Goal: Task Accomplishment & Management: Manage account settings

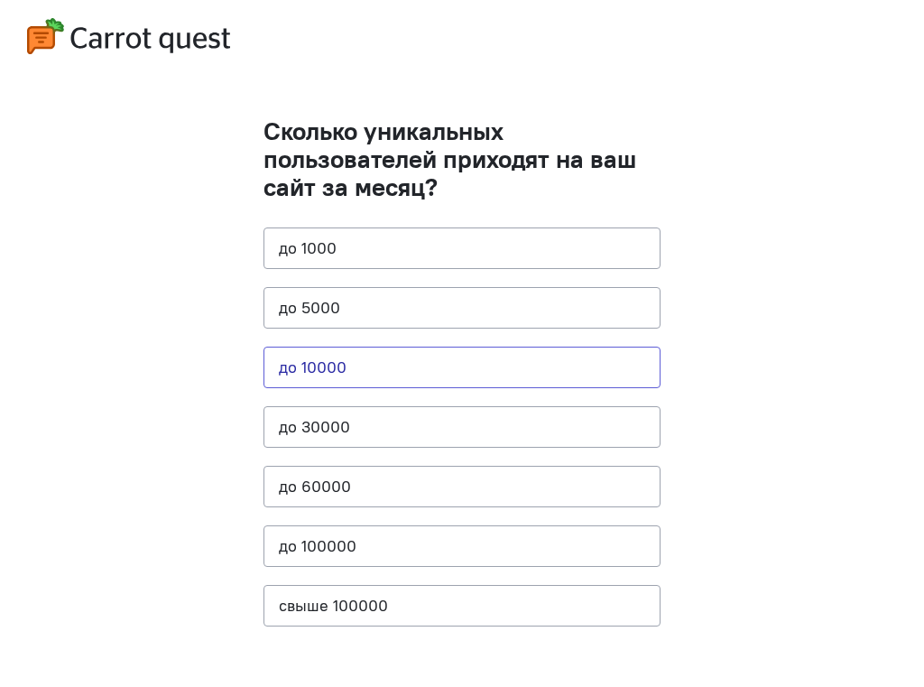
click at [364, 375] on button "до 10000" at bounding box center [462, 368] width 397 height 42
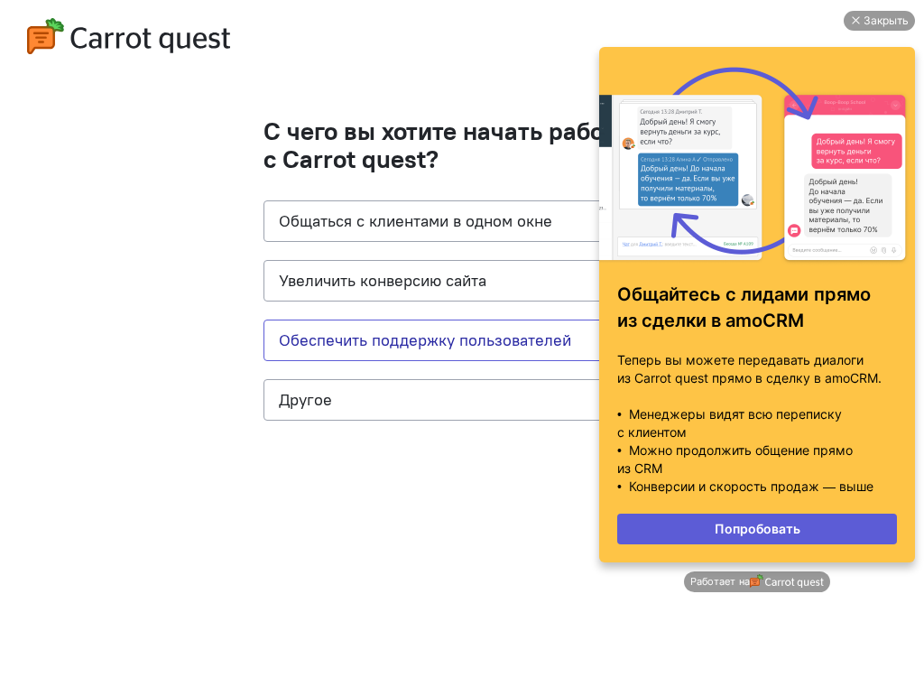
click at [389, 344] on button "Обеспечить поддержку пользователей" at bounding box center [462, 340] width 397 height 42
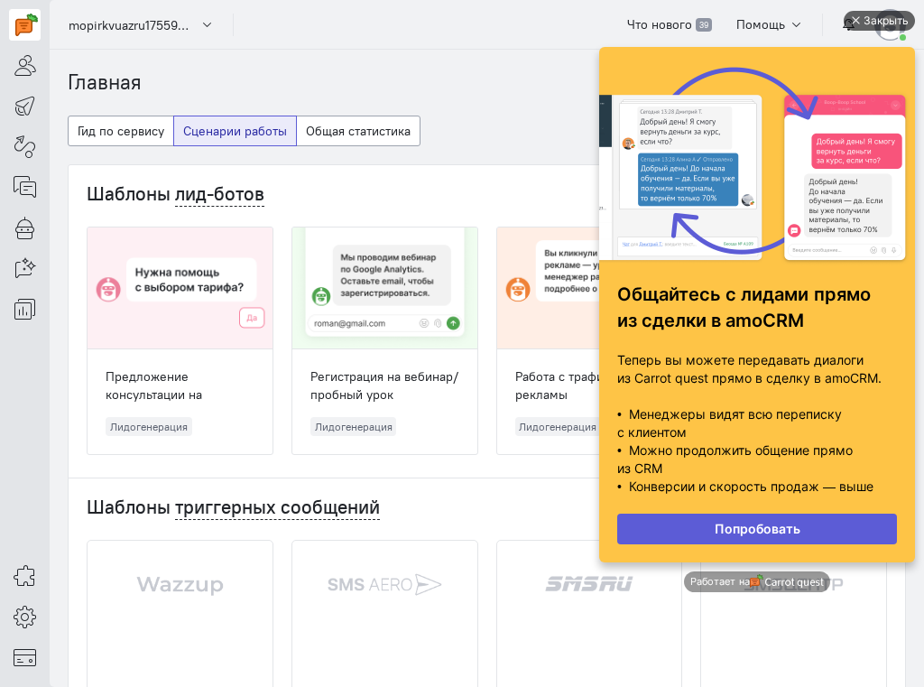
click at [879, 19] on div "Закрыть" at bounding box center [886, 21] width 45 height 20
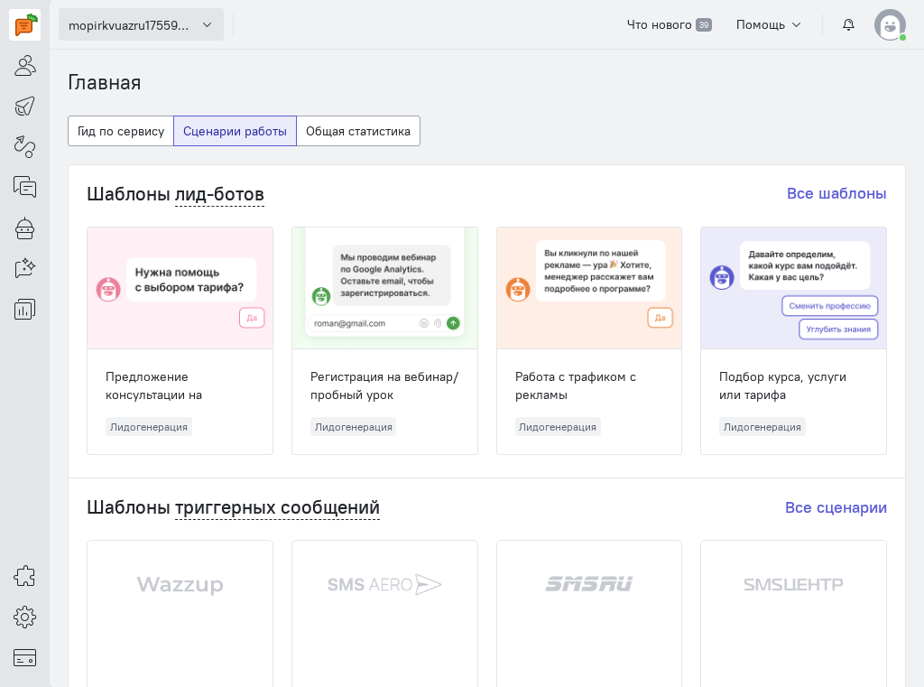
click at [149, 28] on span "mopirkvuazru1755922268" at bounding box center [132, 25] width 126 height 18
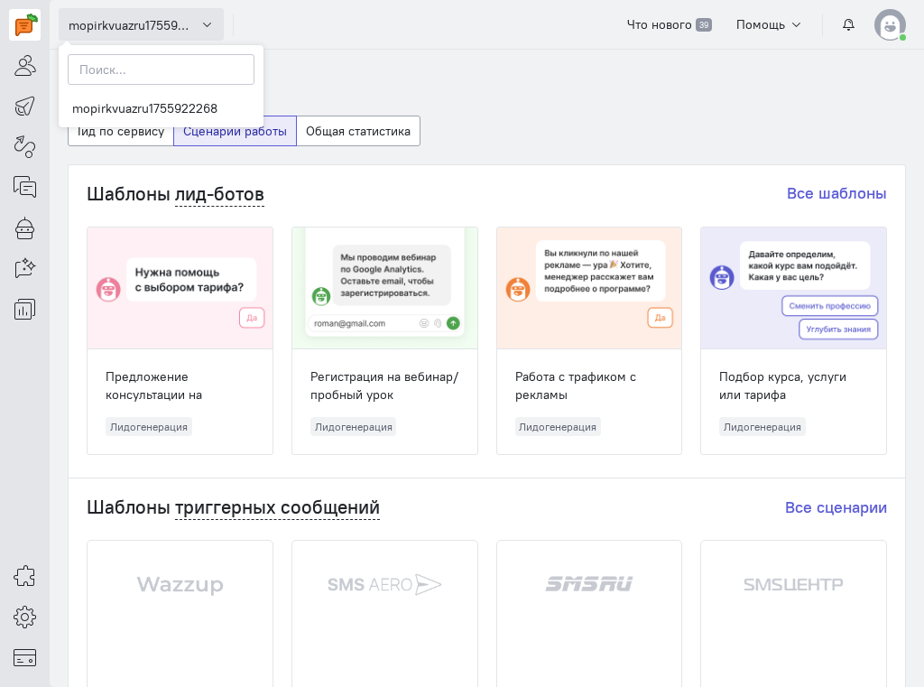
click at [148, 28] on span "mopirkvuazru1755922268" at bounding box center [132, 25] width 126 height 18
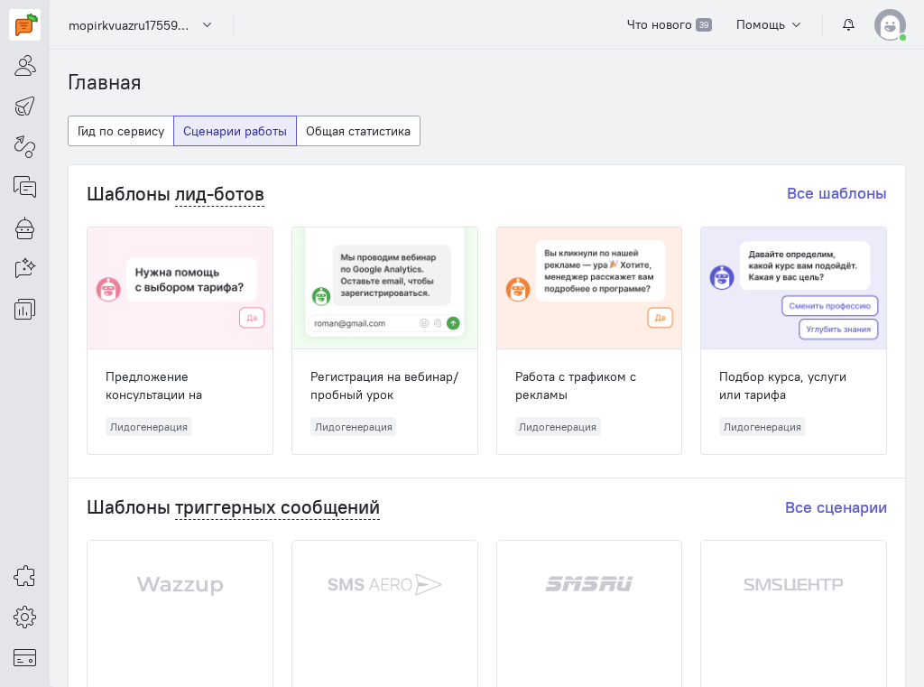
click at [896, 29] on img at bounding box center [891, 25] width 32 height 32
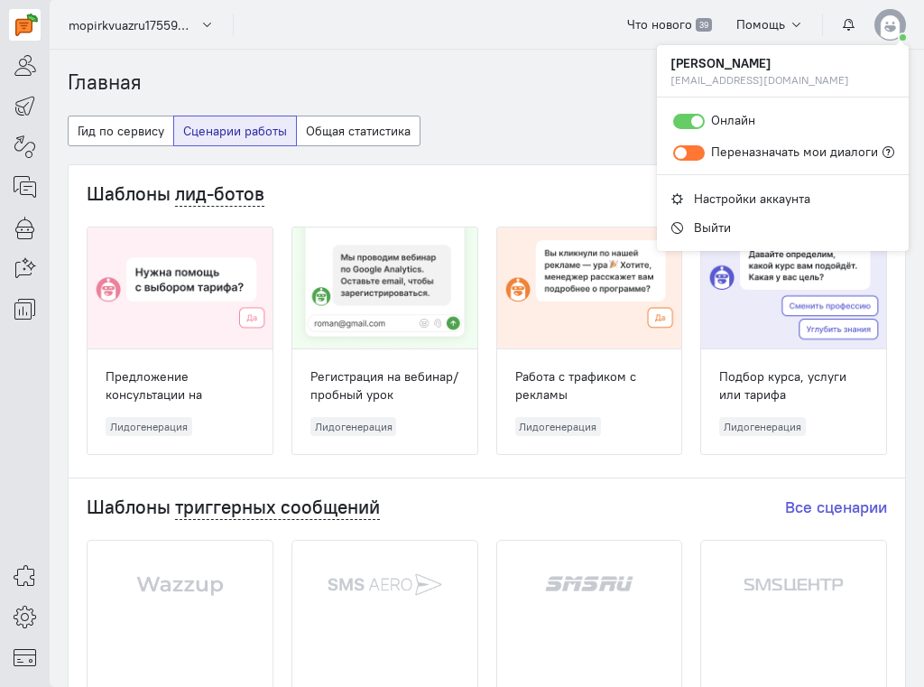
click at [896, 29] on img at bounding box center [891, 25] width 32 height 32
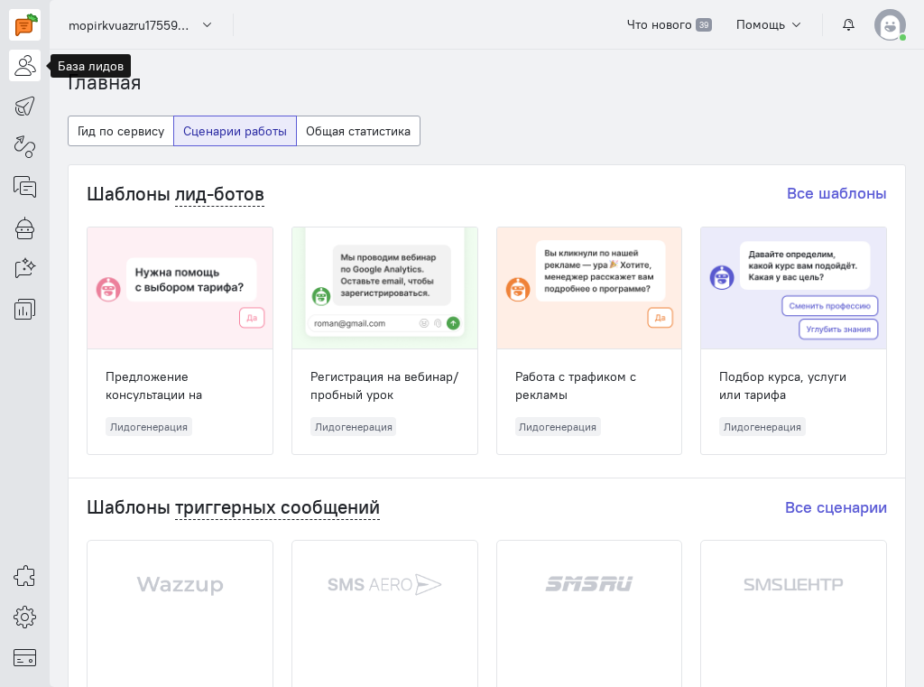
click at [19, 69] on icon at bounding box center [25, 65] width 23 height 22
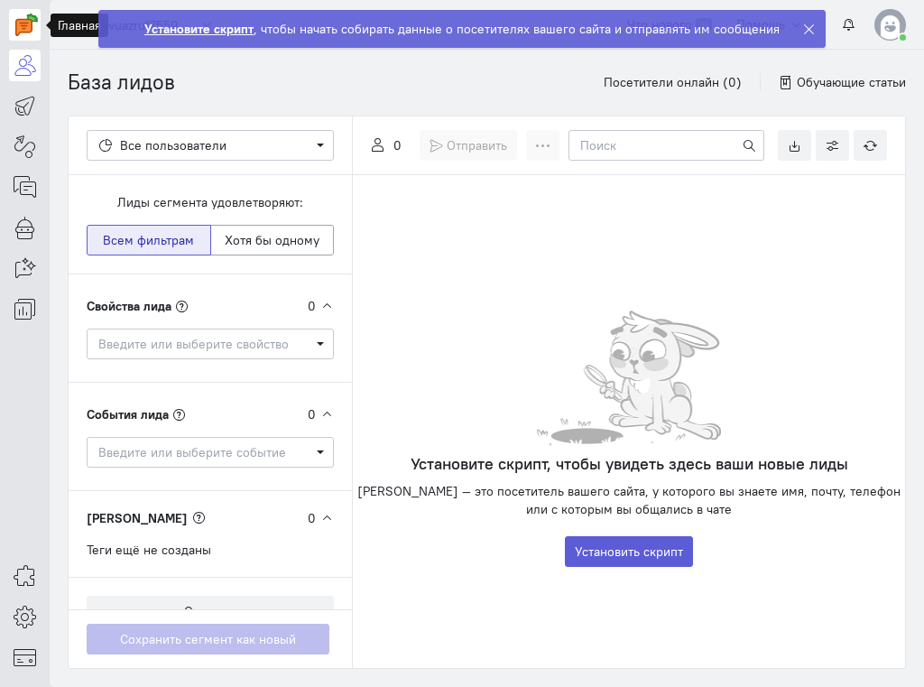
click at [31, 28] on img at bounding box center [26, 25] width 23 height 23
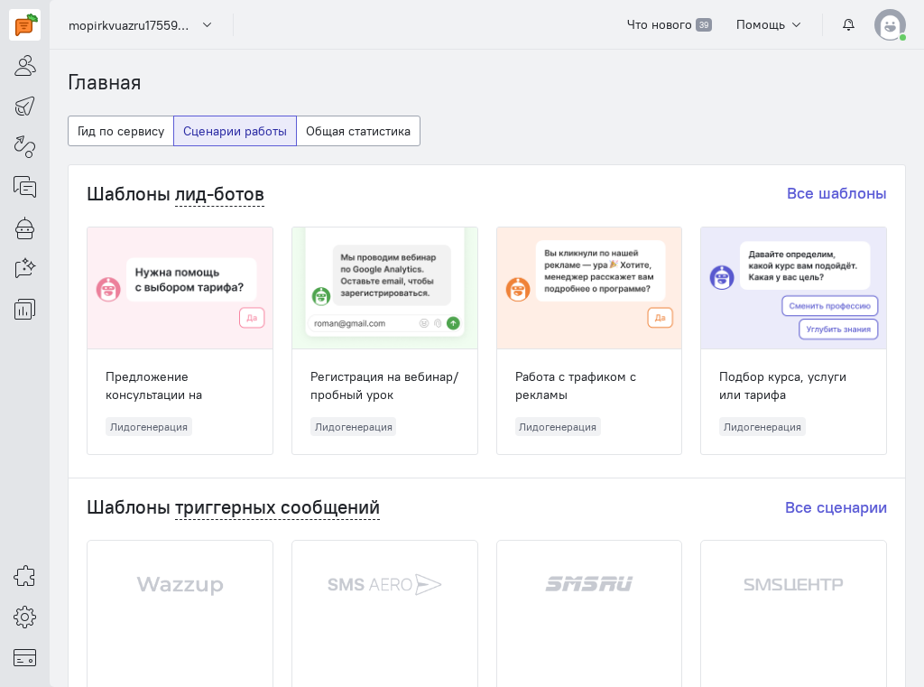
click at [889, 32] on img at bounding box center [891, 25] width 32 height 32
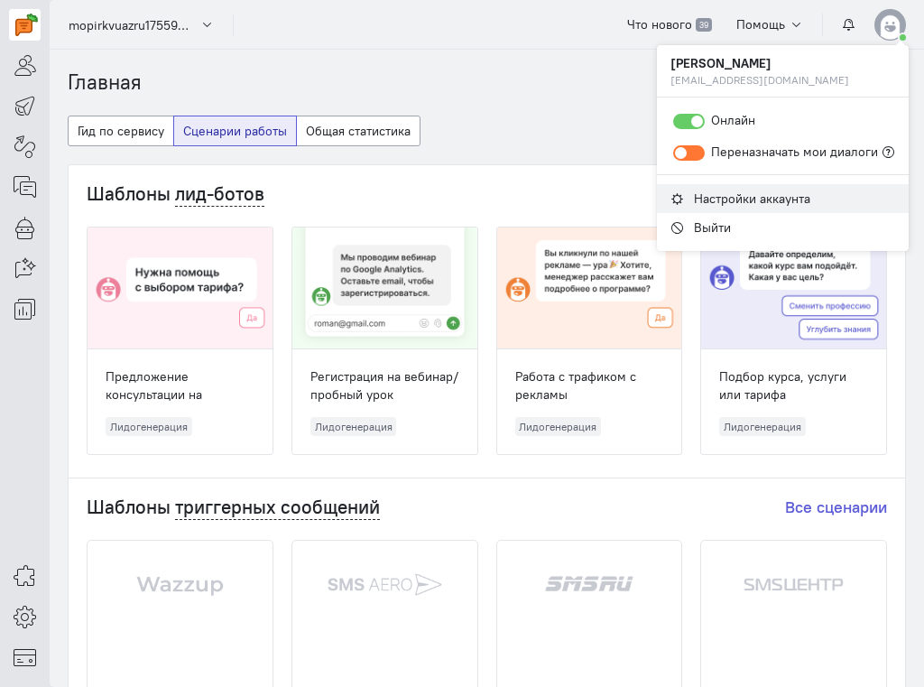
click at [767, 205] on span "Настройки аккаунта" at bounding box center [752, 198] width 116 height 16
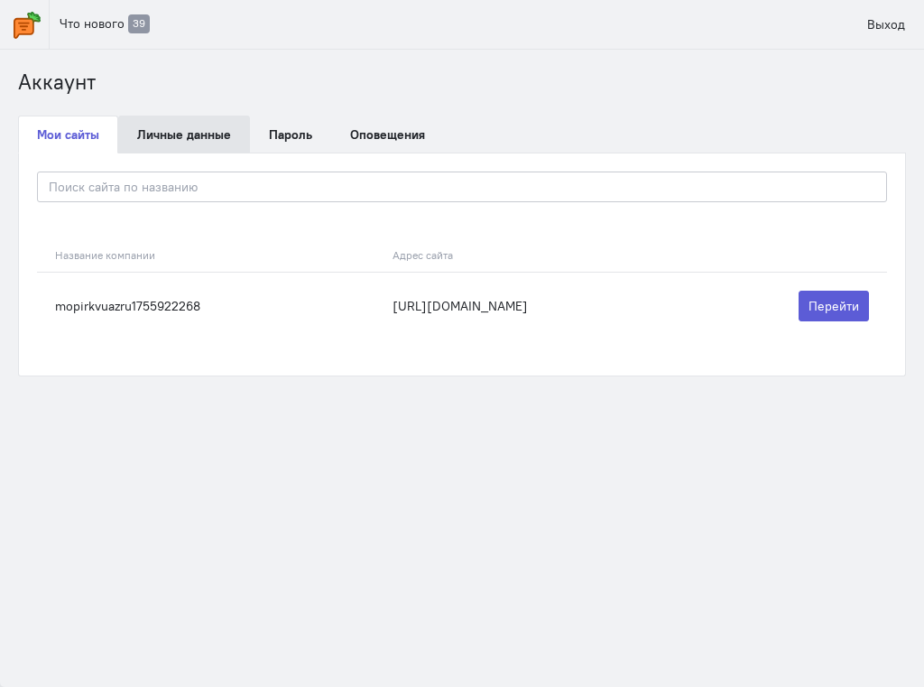
click at [167, 141] on link "Личные данные" at bounding box center [184, 135] width 132 height 38
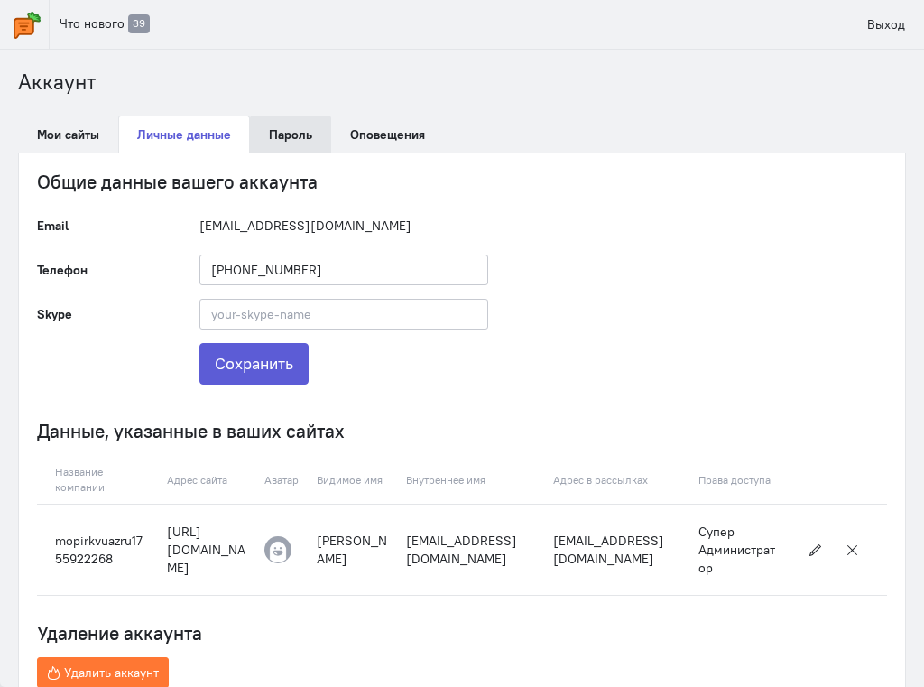
click at [281, 139] on link "Пароль" at bounding box center [290, 135] width 81 height 38
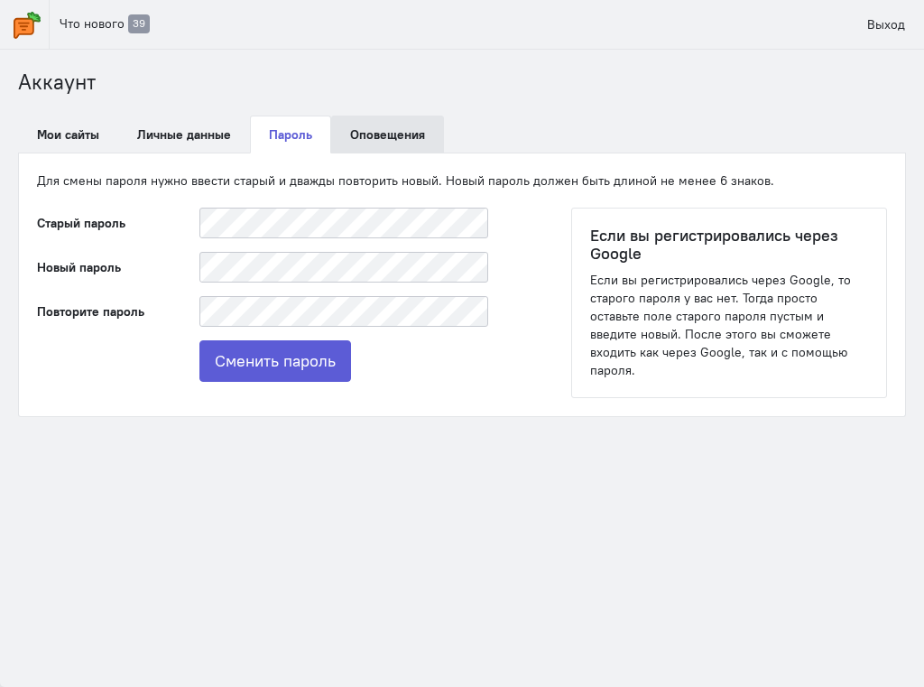
click at [367, 132] on link "Оповещения" at bounding box center [387, 135] width 113 height 38
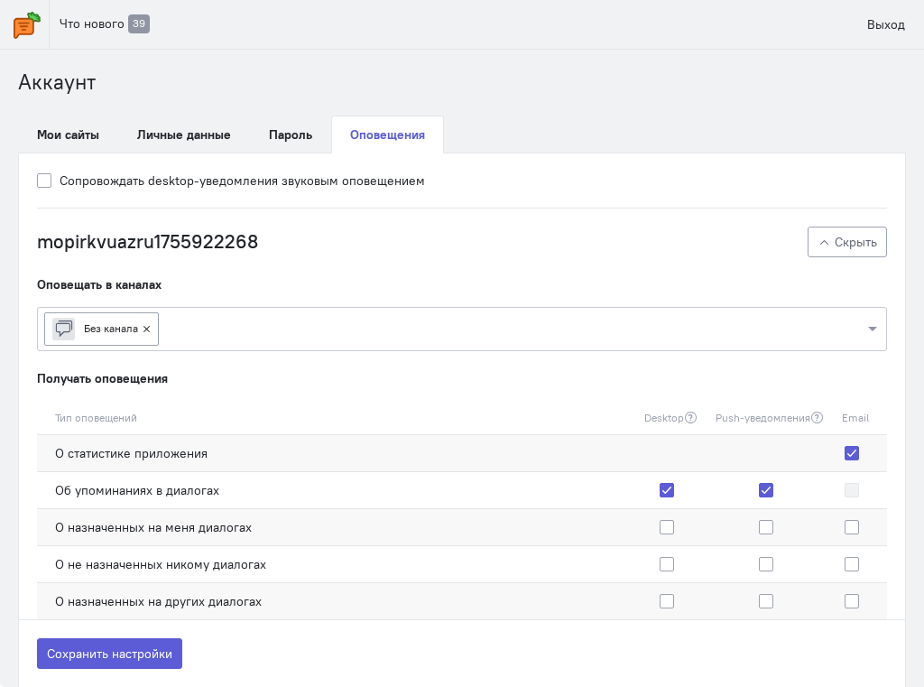
click at [30, 19] on img at bounding box center [27, 25] width 27 height 27
click at [859, 23] on link "Выход" at bounding box center [886, 24] width 58 height 31
